Goal: Information Seeking & Learning: Check status

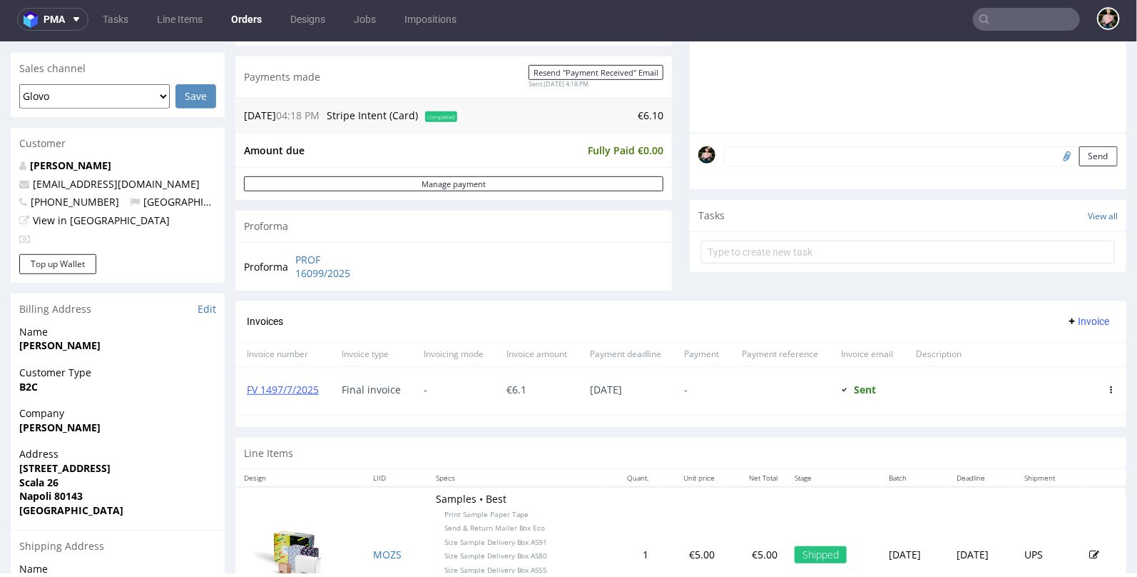
scroll to position [355, 0]
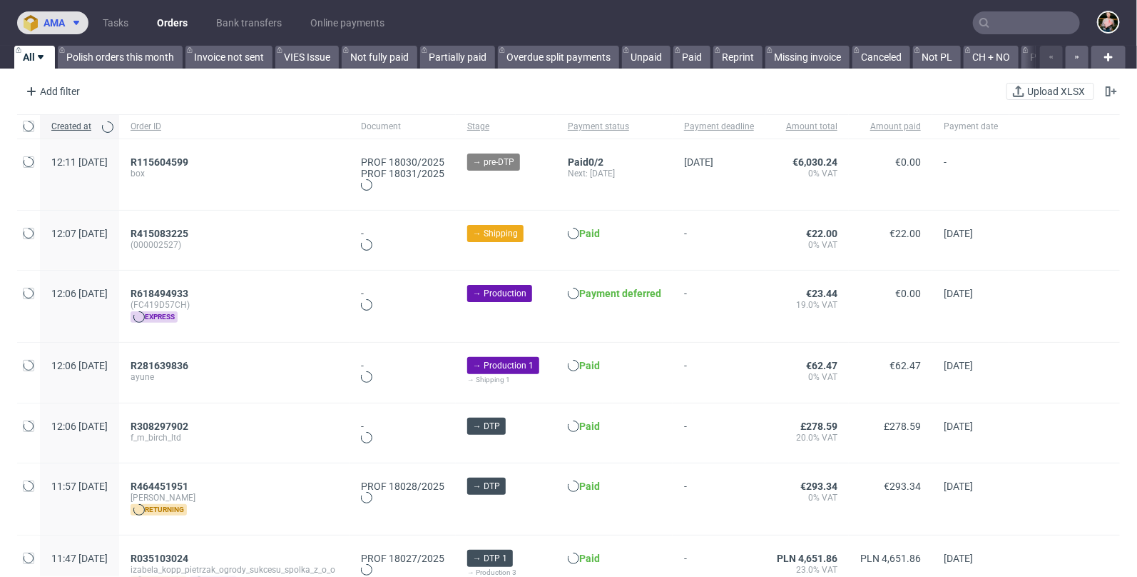
click at [49, 16] on button "ama" at bounding box center [52, 22] width 71 height 23
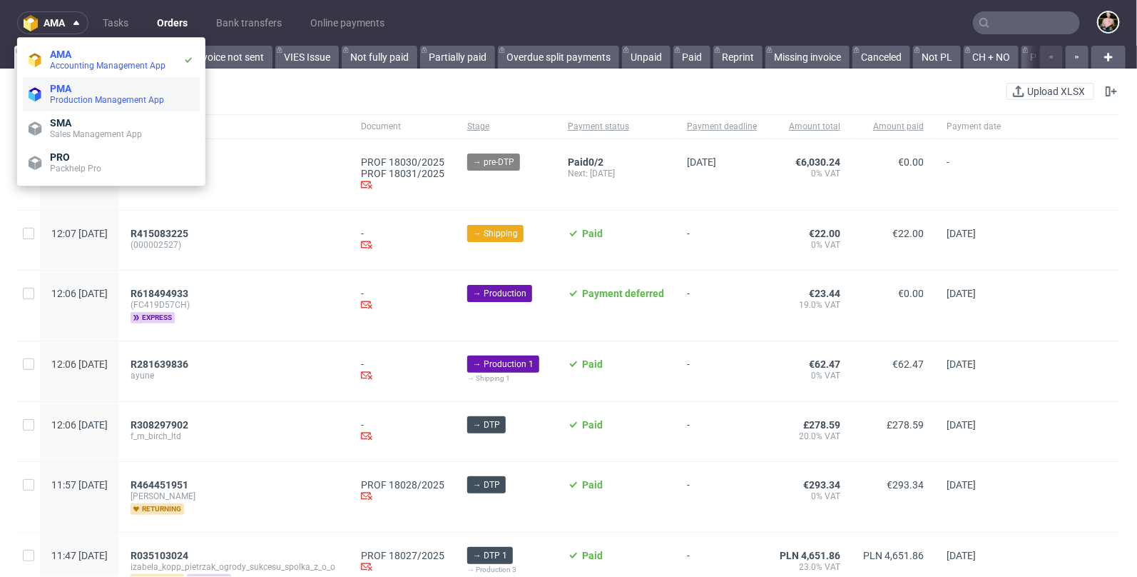
click at [65, 93] on span "PMA" at bounding box center [60, 88] width 21 height 11
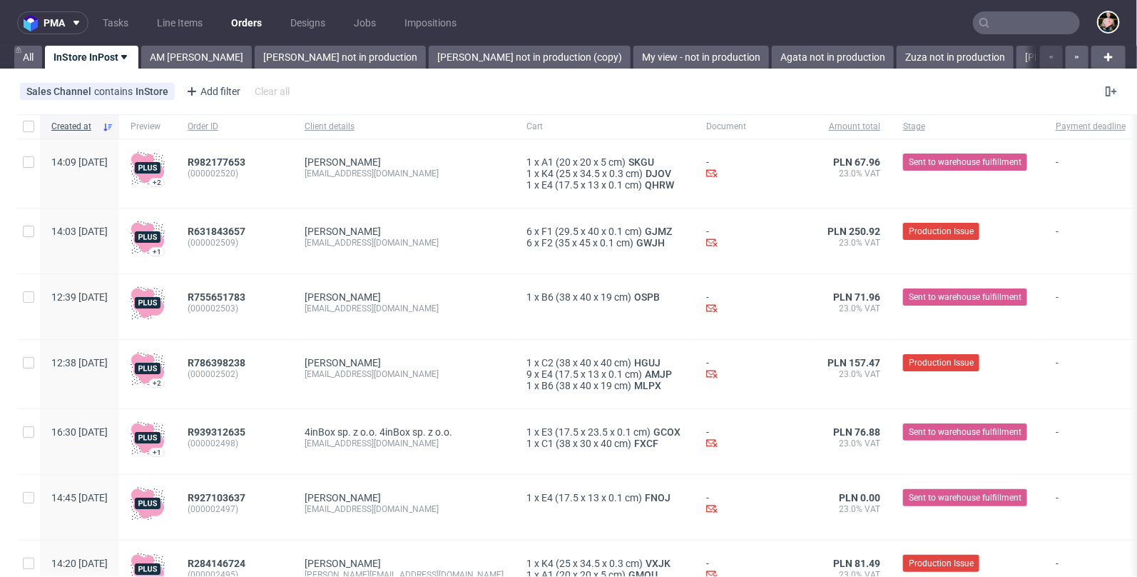
click at [121, 56] on use at bounding box center [124, 57] width 6 height 4
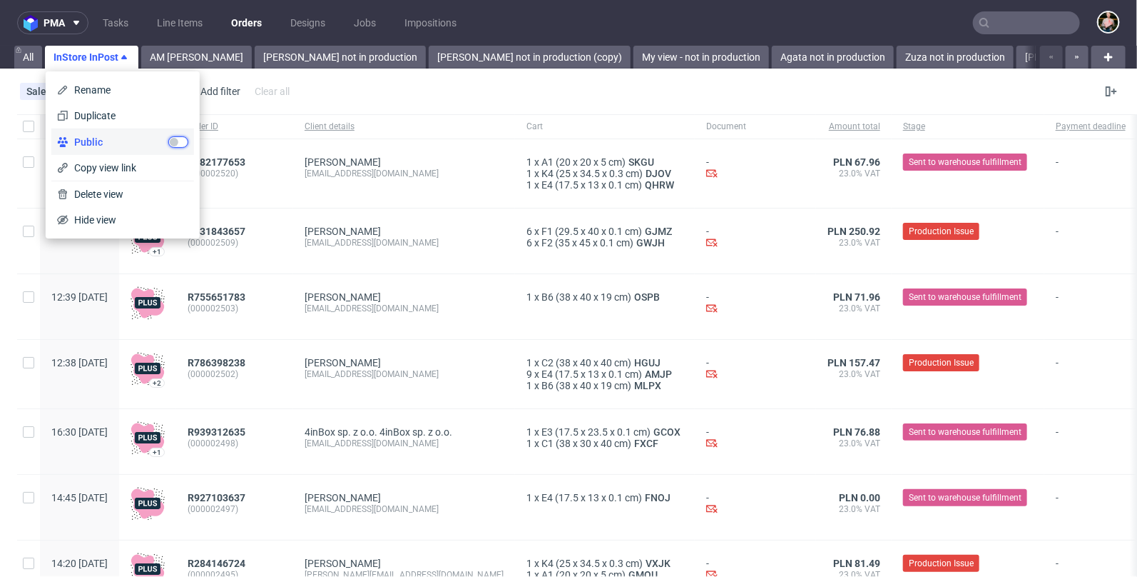
click at [177, 137] on input "checkbox" at bounding box center [178, 141] width 20 height 11
click at [114, 170] on span "Copy view link" at bounding box center [129, 168] width 120 height 14
click at [182, 143] on input "checkbox" at bounding box center [178, 141] width 20 height 11
checkbox input "false"
click at [451, 299] on div "Anna Barycza" at bounding box center [404, 296] width 199 height 11
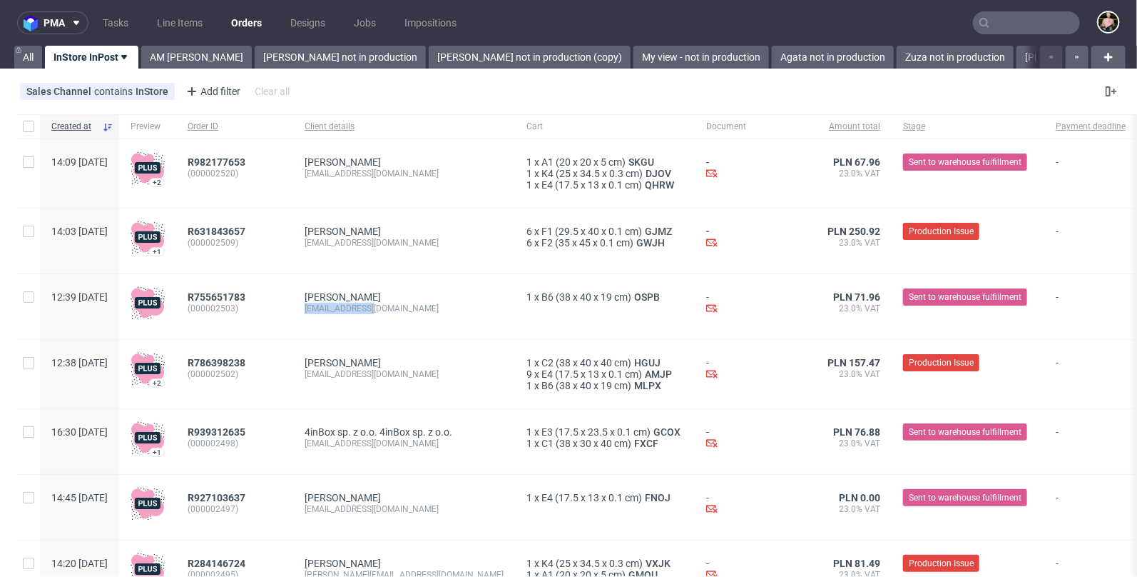
drag, startPoint x: 424, startPoint y: 308, endPoint x: 342, endPoint y: 306, distance: 82.1
click at [342, 306] on div "Anna Barycza info@sapospa.pl" at bounding box center [404, 306] width 222 height 65
copy div "info@sapospa.pl"
click at [999, 23] on input "text" at bounding box center [1026, 22] width 107 height 23
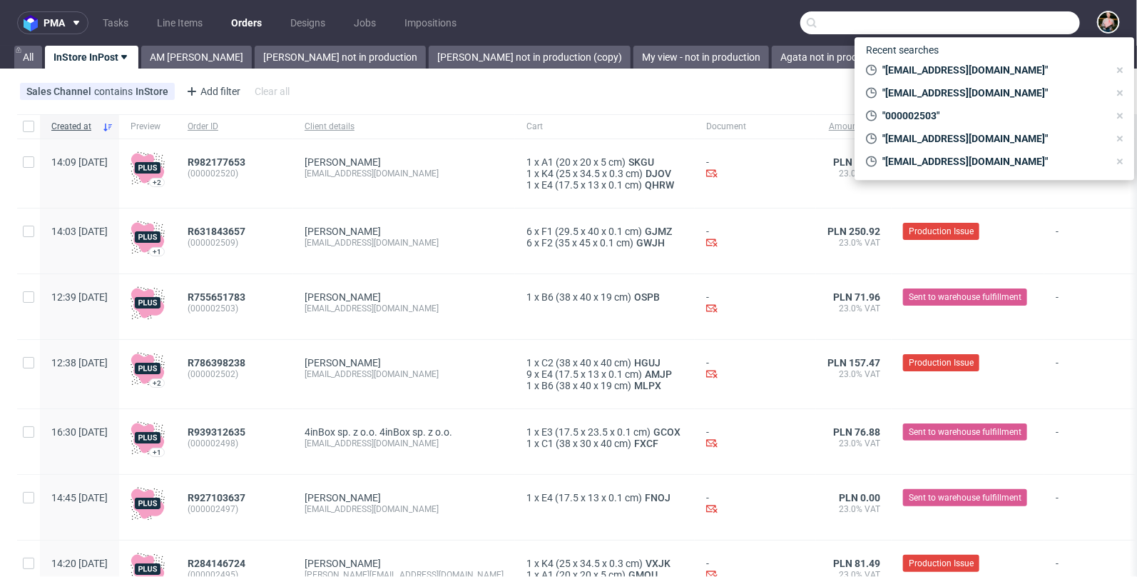
paste input "info@sapospa.pl"
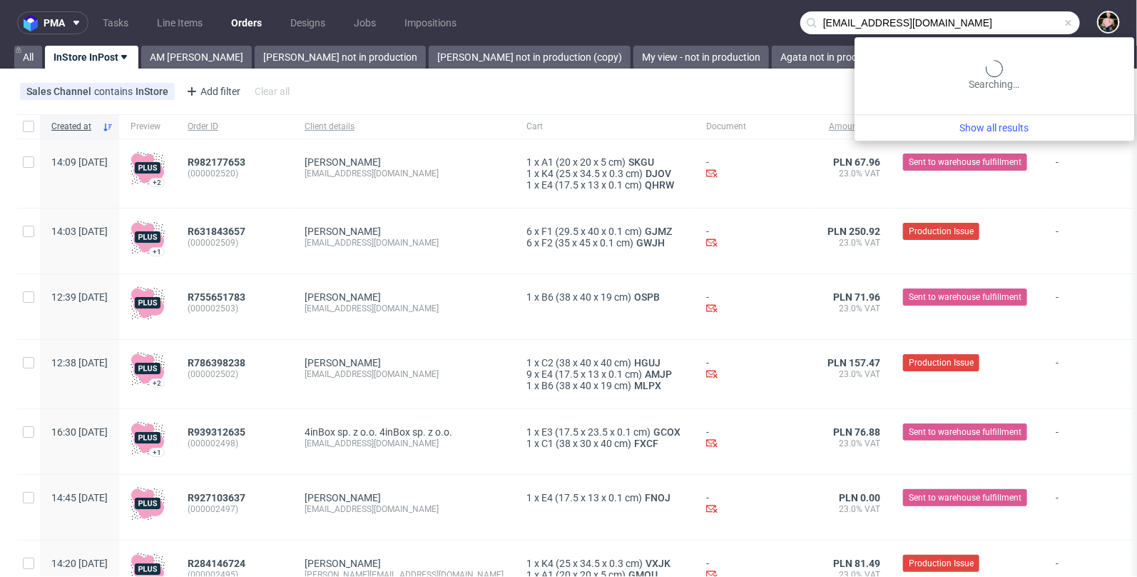
type input "info@sapospa.pl"
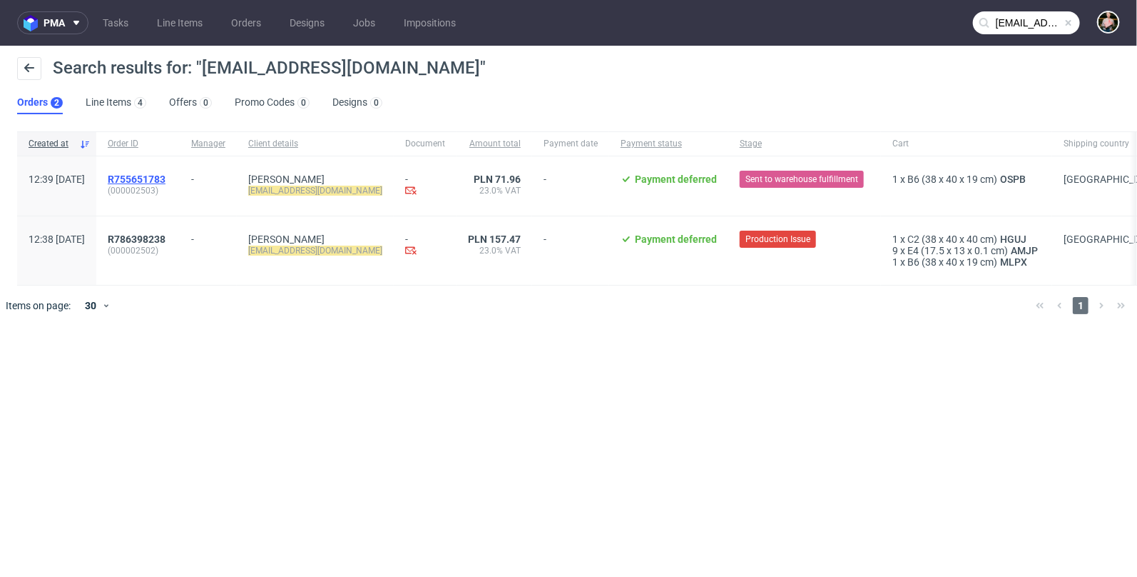
click at [166, 179] on span "R755651783" at bounding box center [137, 178] width 58 height 11
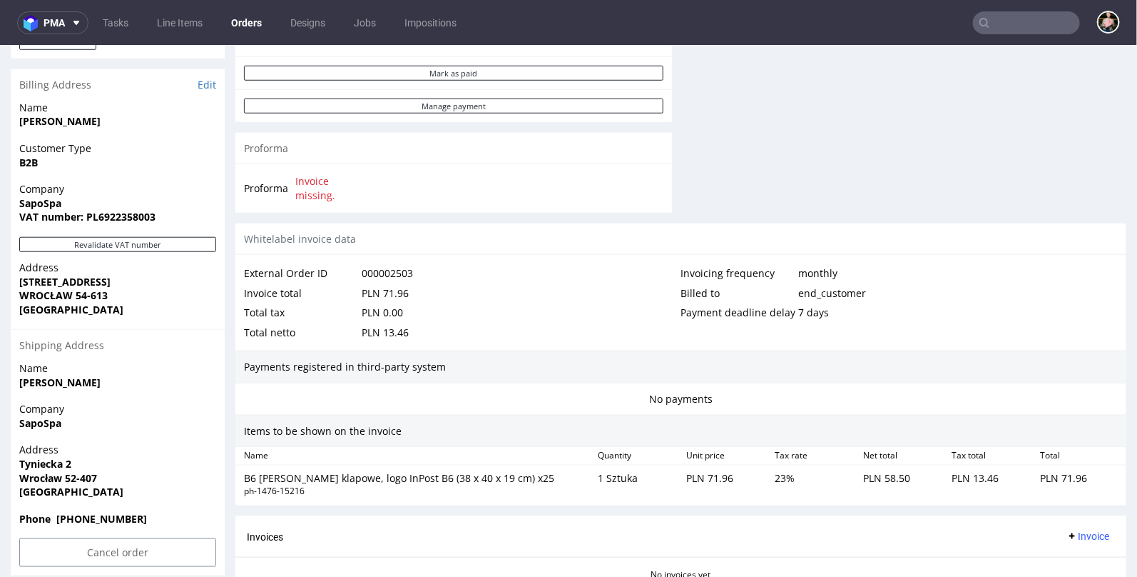
scroll to position [710, 0]
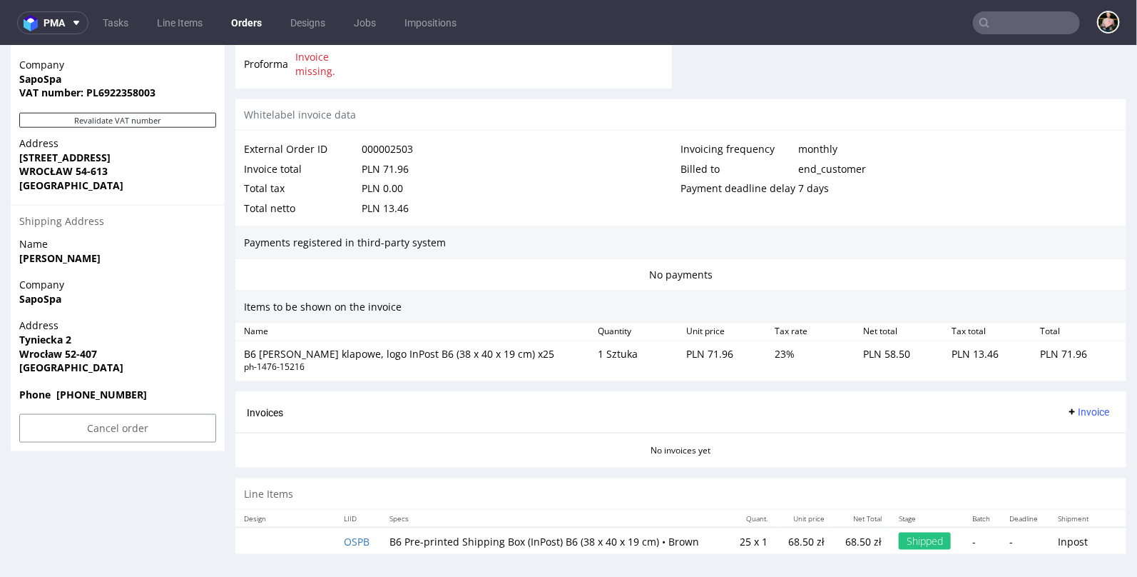
scroll to position [4, 0]
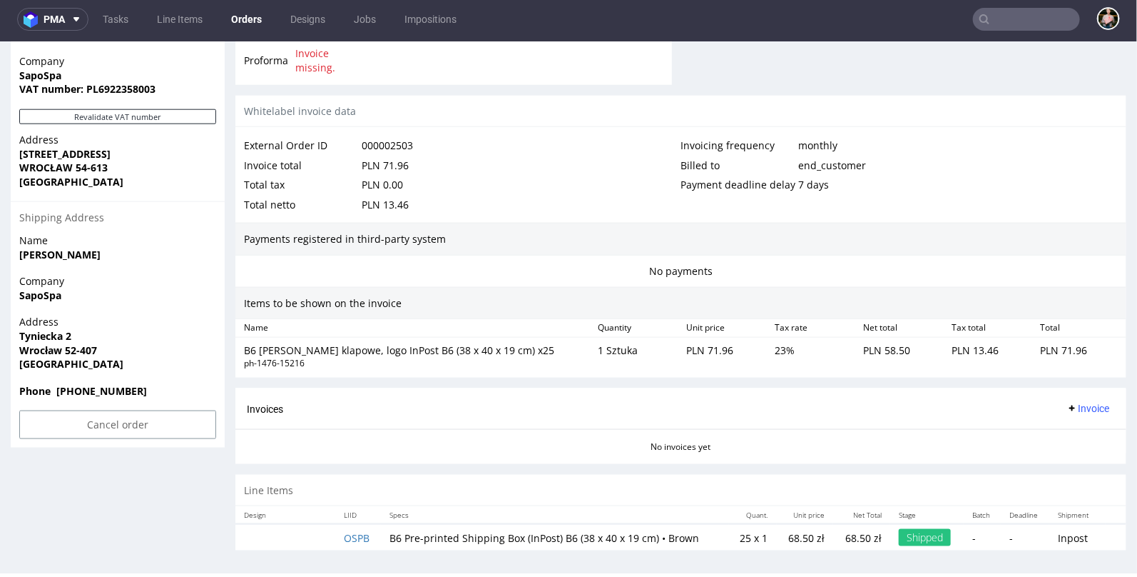
click at [415, 430] on div "No invoices yet" at bounding box center [680, 440] width 891 height 24
click at [999, 21] on input "text" at bounding box center [1026, 19] width 107 height 23
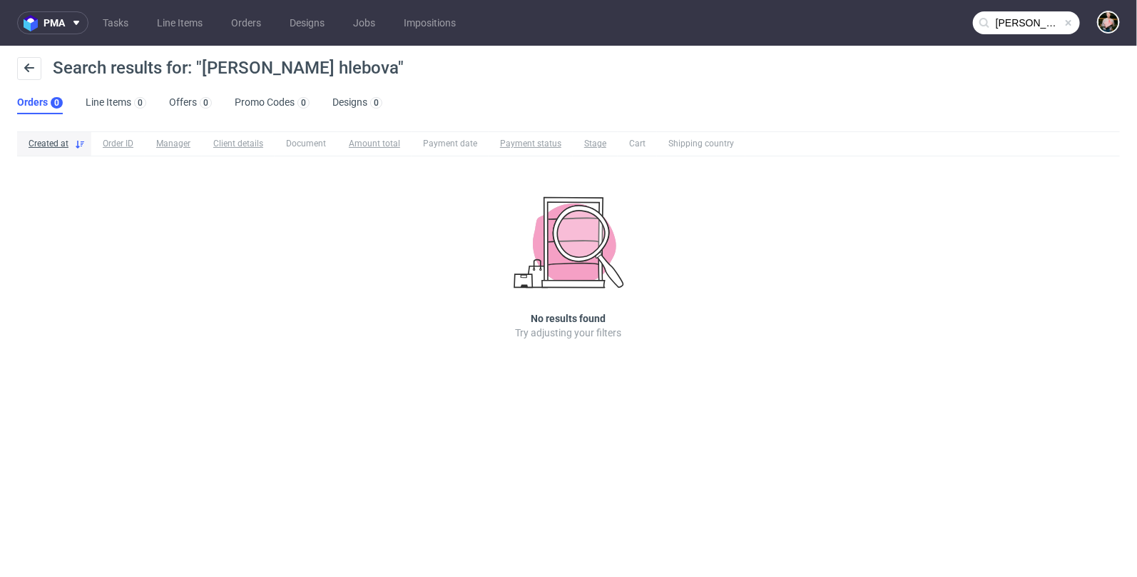
click at [1033, 20] on input "polina hlebova" at bounding box center [1026, 22] width 107 height 23
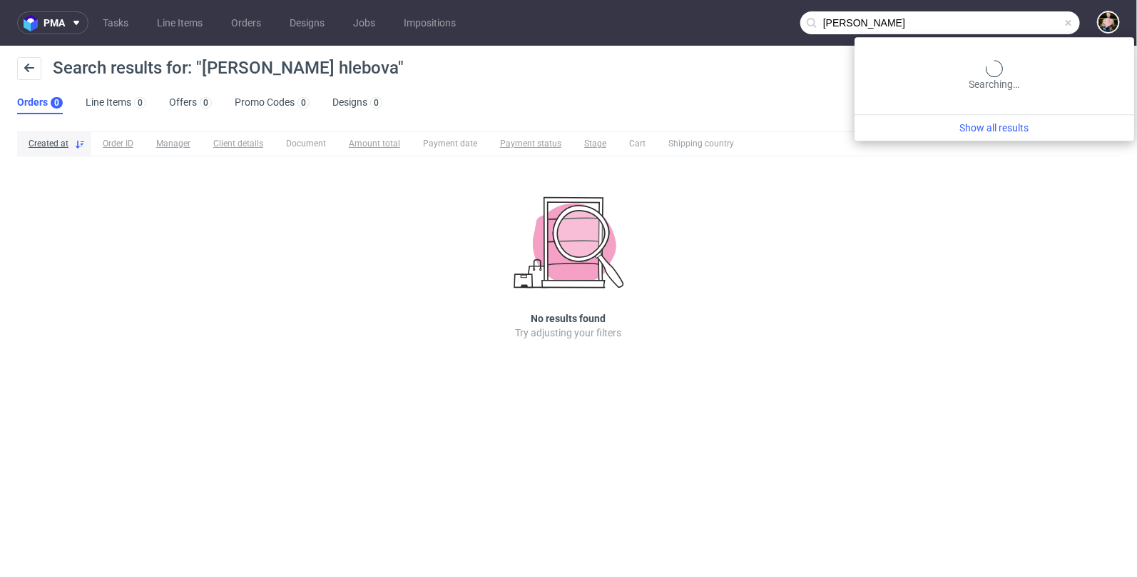
type input "polina hliebova"
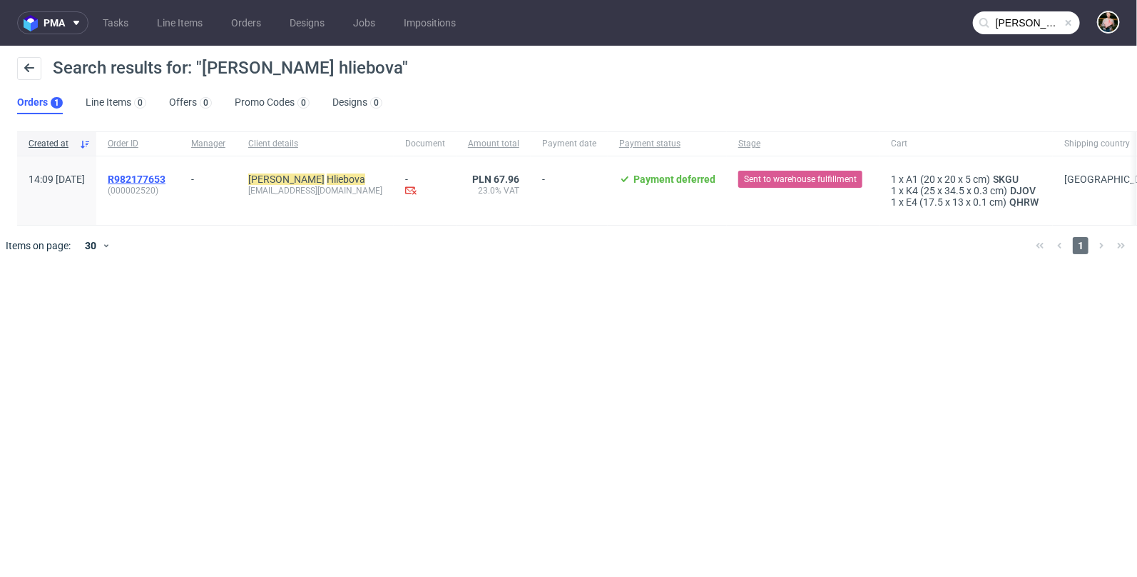
click at [166, 180] on span "R982177653" at bounding box center [137, 178] width 58 height 11
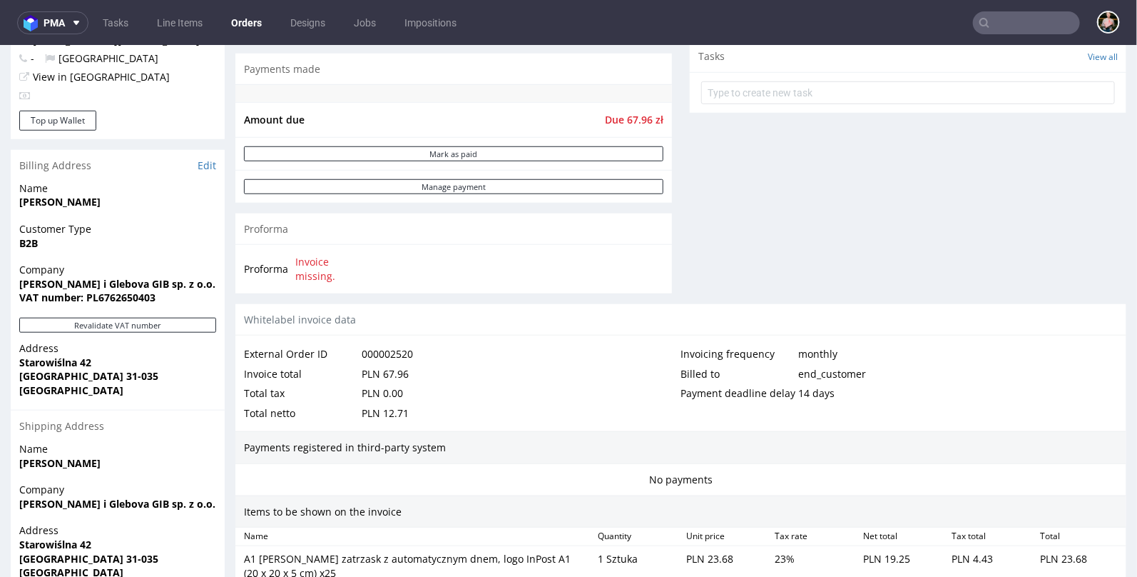
scroll to position [509, 0]
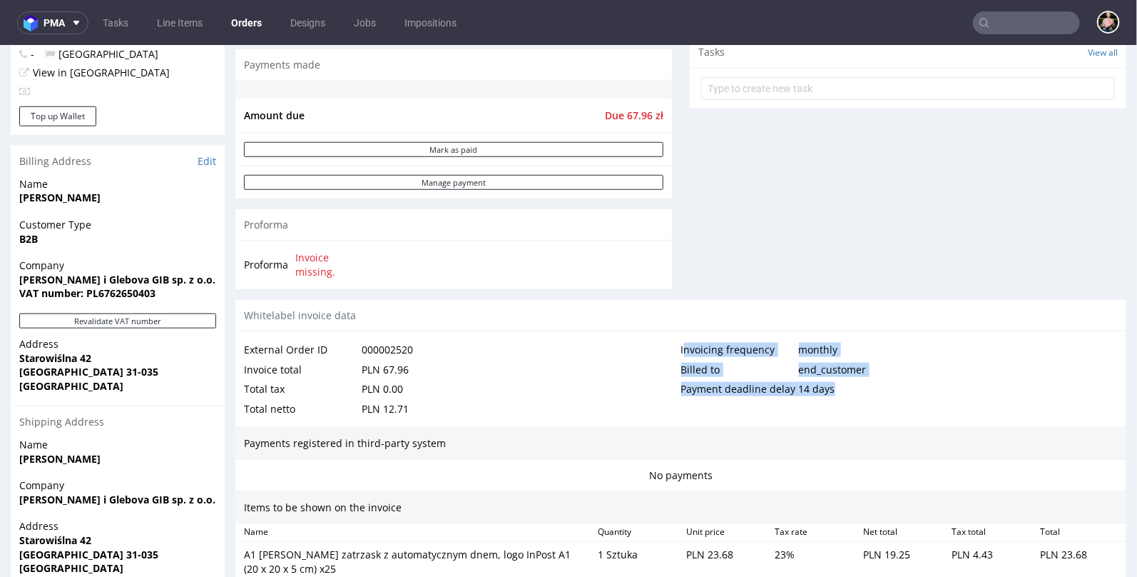
drag, startPoint x: 848, startPoint y: 387, endPoint x: 676, endPoint y: 339, distance: 178.5
click div "Invoicing frequency monthly Billed to end_customer Payment deadline delay 14 da…"
click at [564, 97] on div "Amount due Due 67.96 zł" at bounding box center [453, 114] width 437 height 35
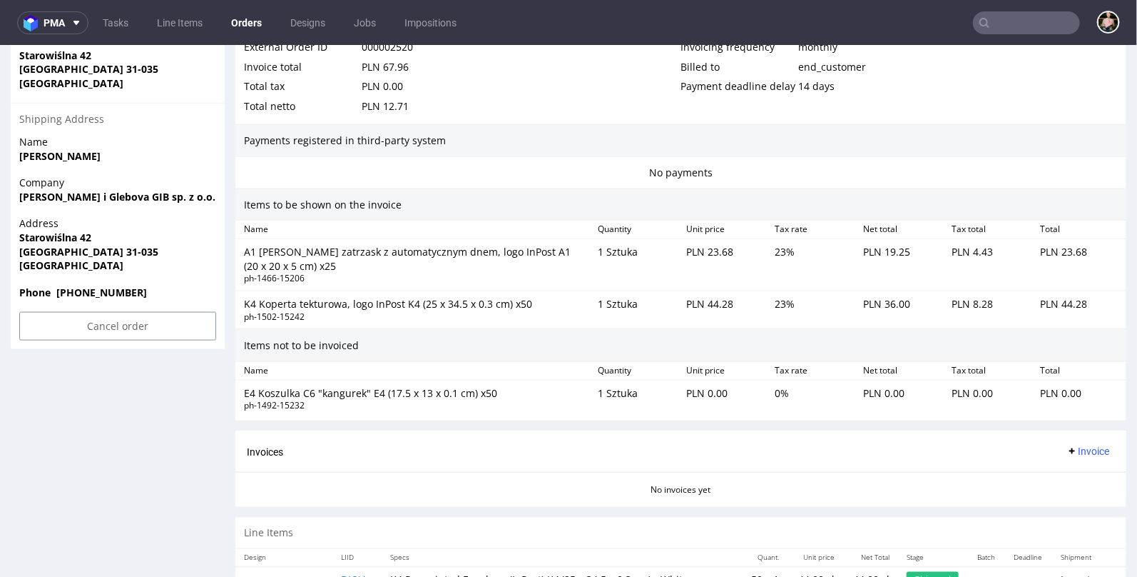
scroll to position [832, 0]
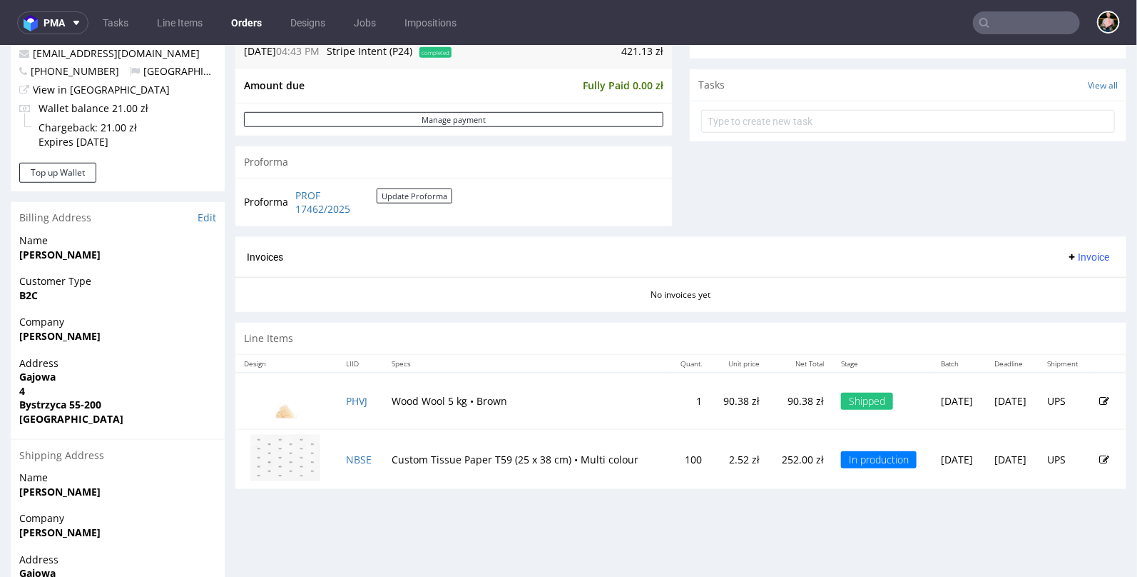
scroll to position [487, 0]
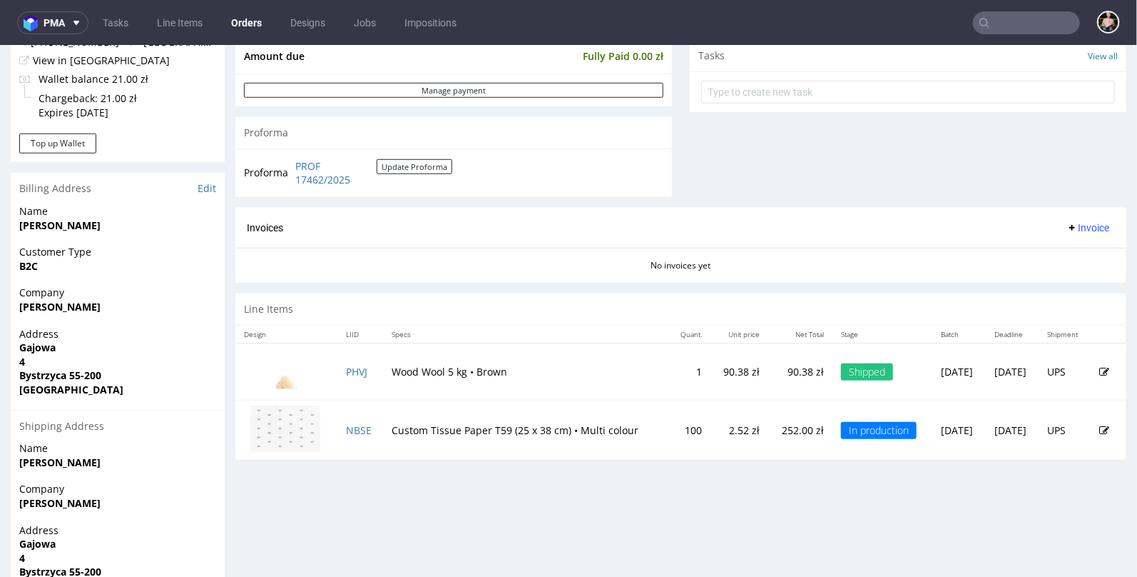
scroll to position [519, 0]
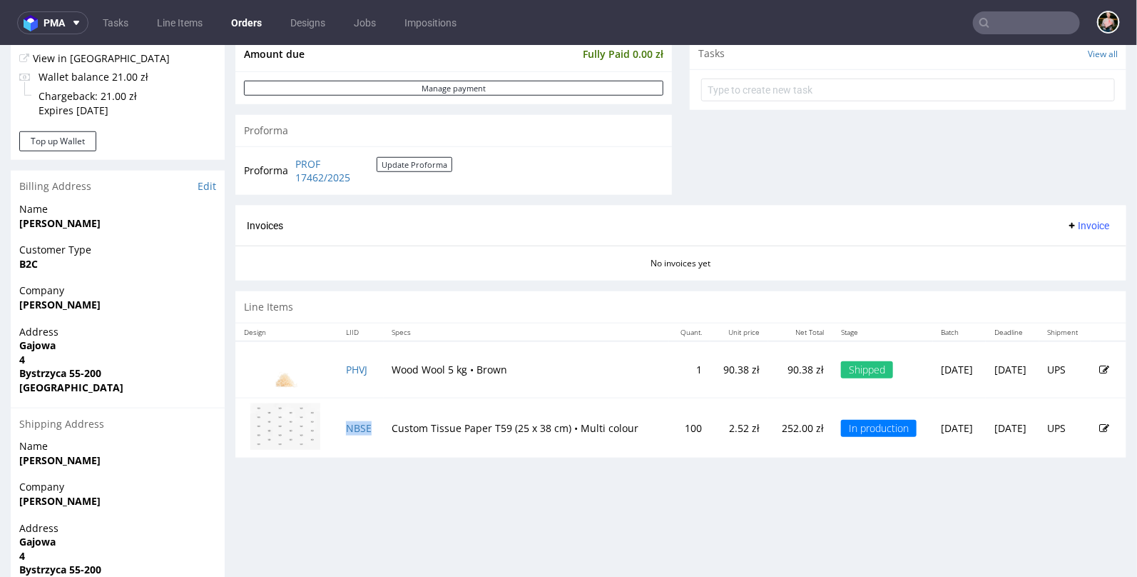
click at [340, 415] on td "NBSE" at bounding box center [361, 427] width 46 height 60
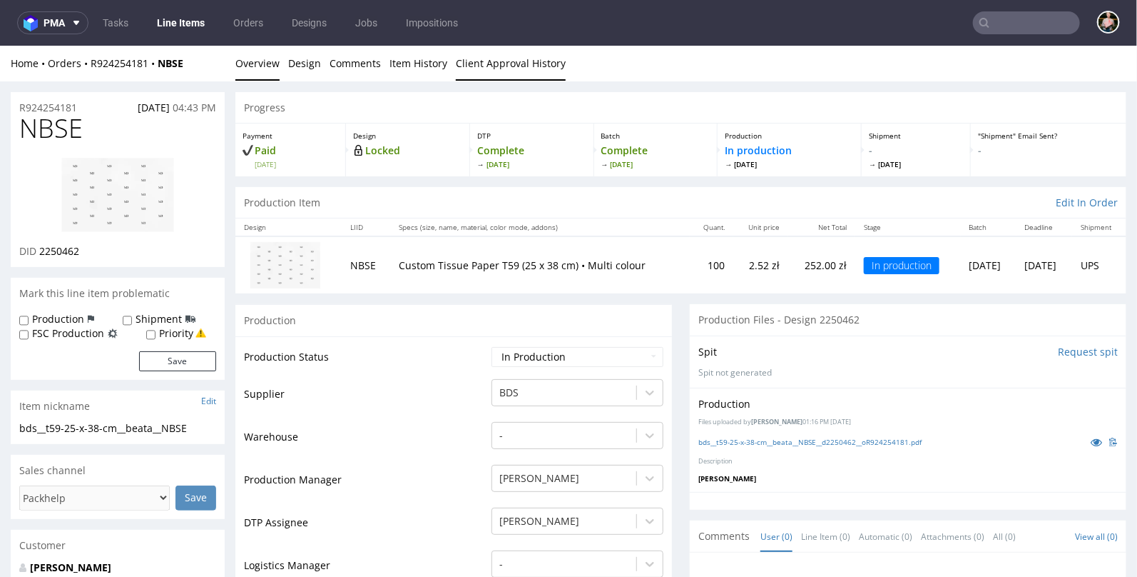
click at [501, 61] on link "Client Approval History" at bounding box center [511, 62] width 110 height 35
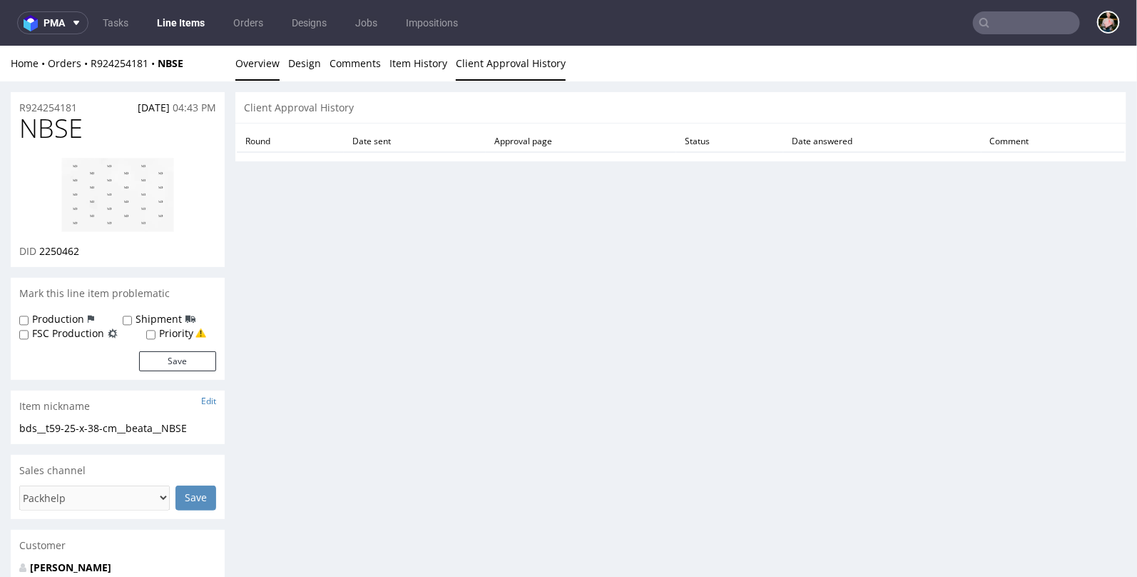
click at [255, 73] on link "Overview" at bounding box center [257, 62] width 44 height 35
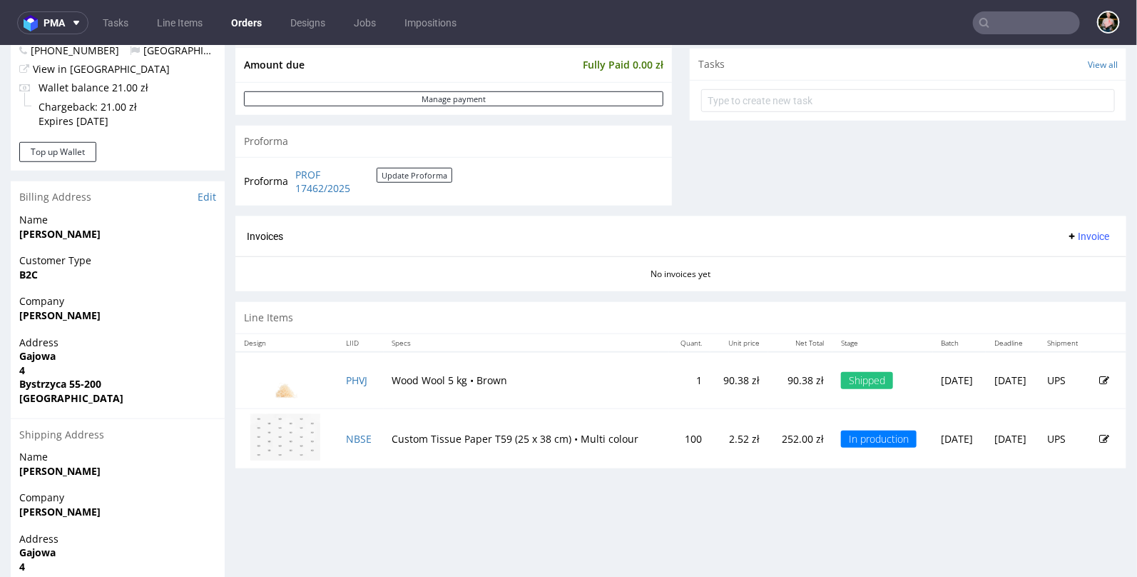
scroll to position [626, 0]
